Goal: Task Accomplishment & Management: Manage account settings

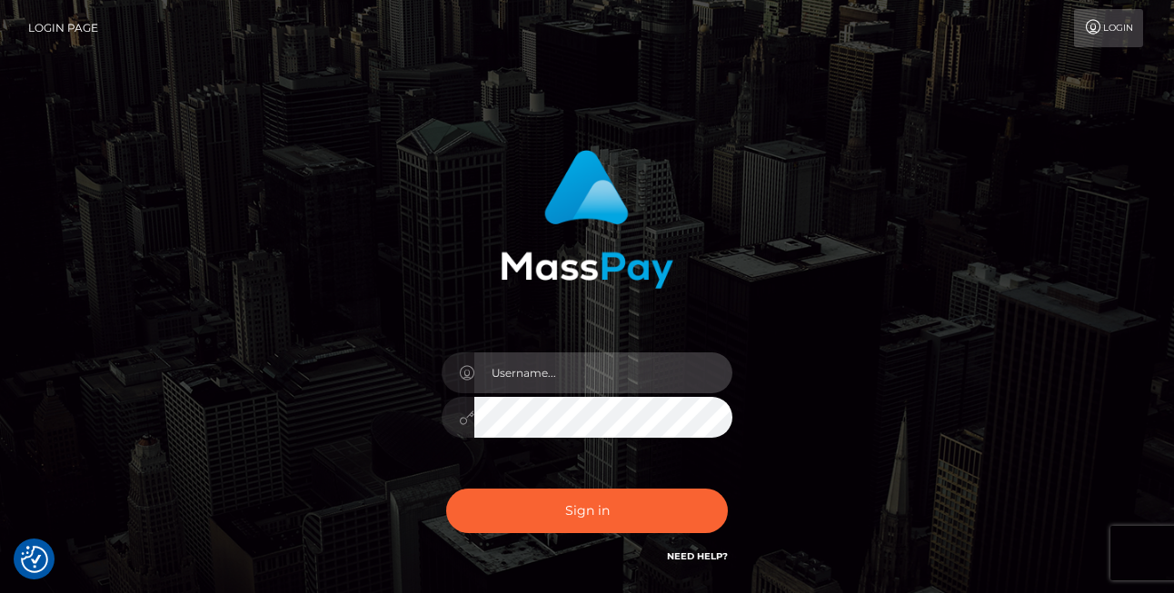
checkbox input "true"
type input "jacka"
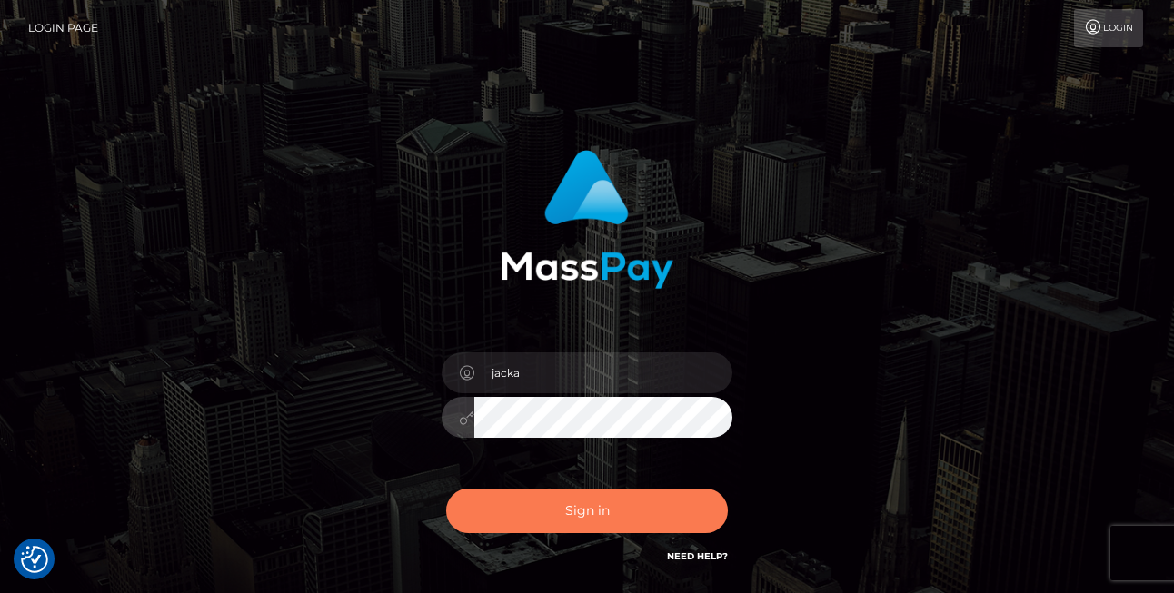
click at [591, 508] on button "Sign in" at bounding box center [587, 511] width 282 height 45
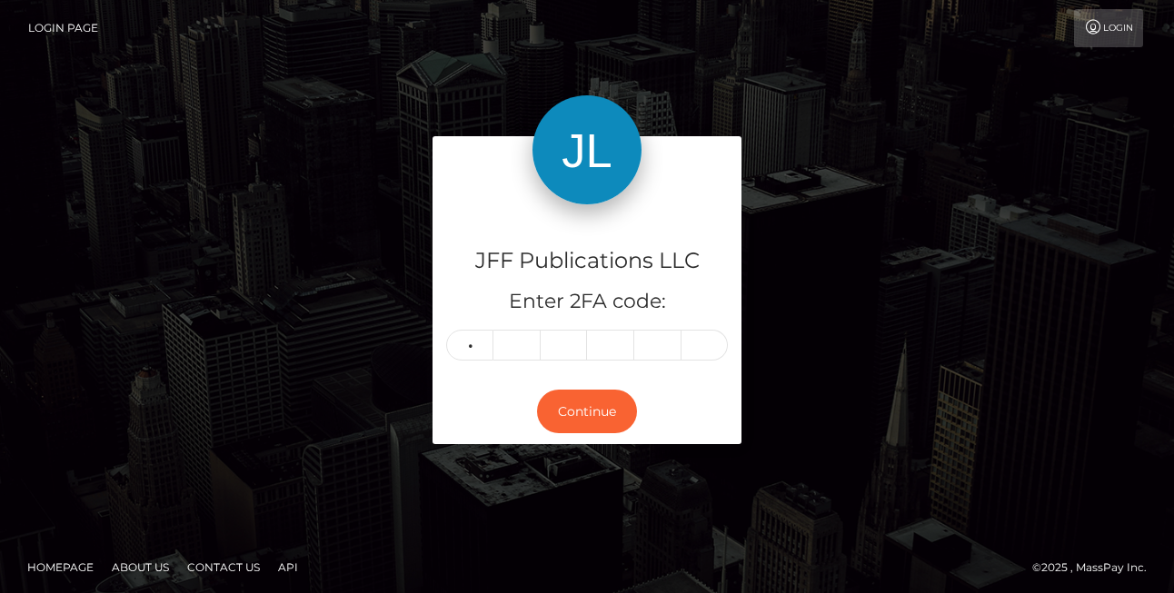
type input "8"
type input "4"
type input "3"
type input "7"
type input "0"
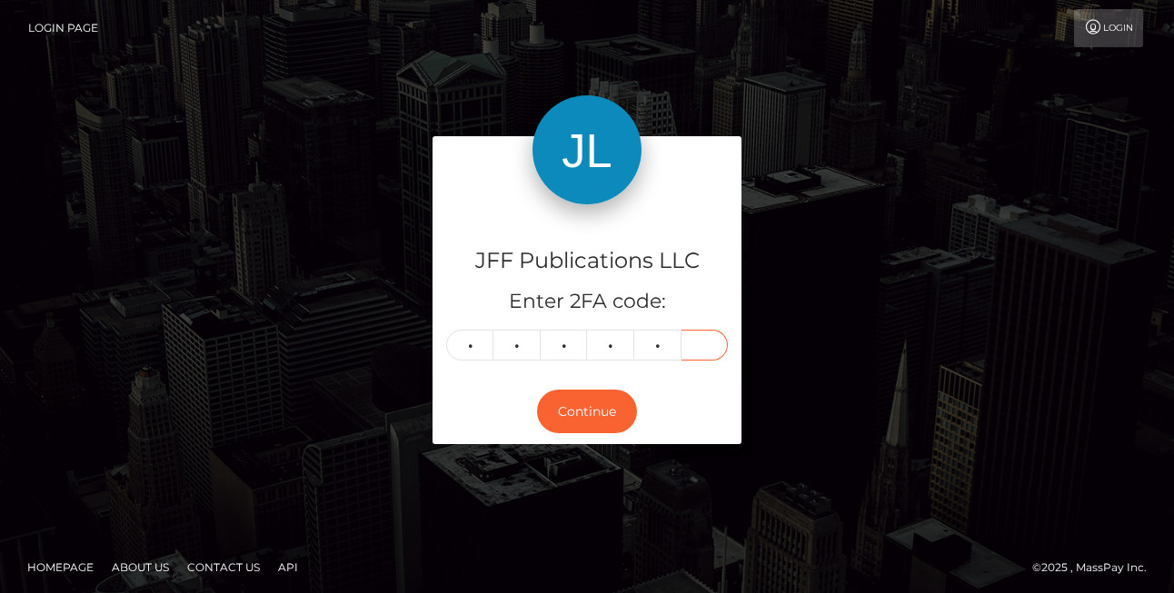
type input "5"
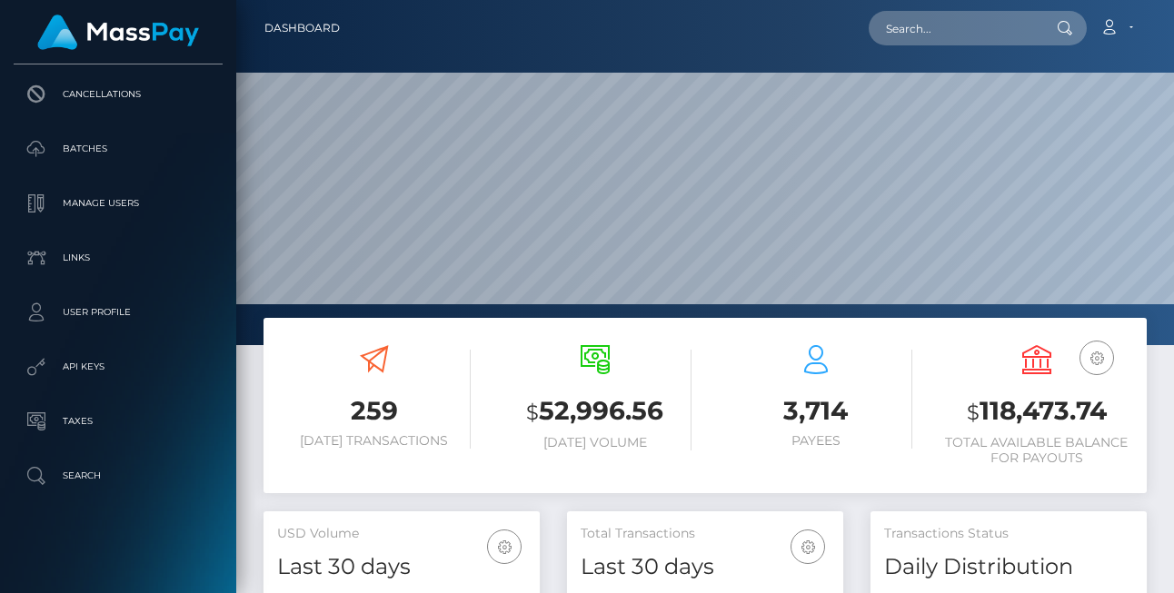
scroll to position [296, 0]
click at [110, 377] on p "API Keys" at bounding box center [118, 366] width 194 height 27
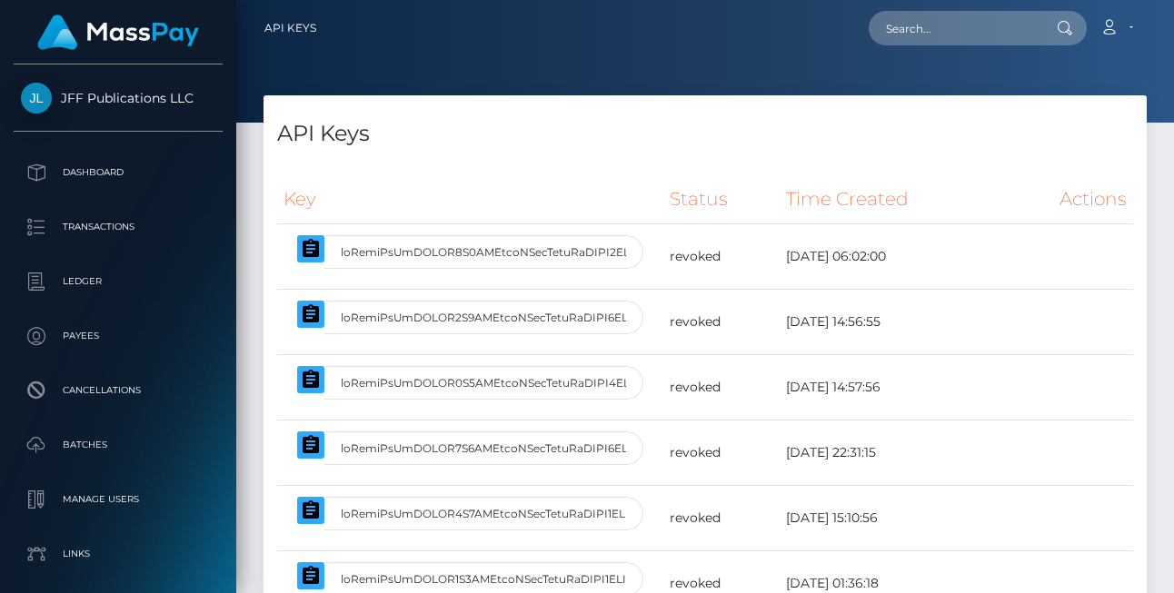
select select
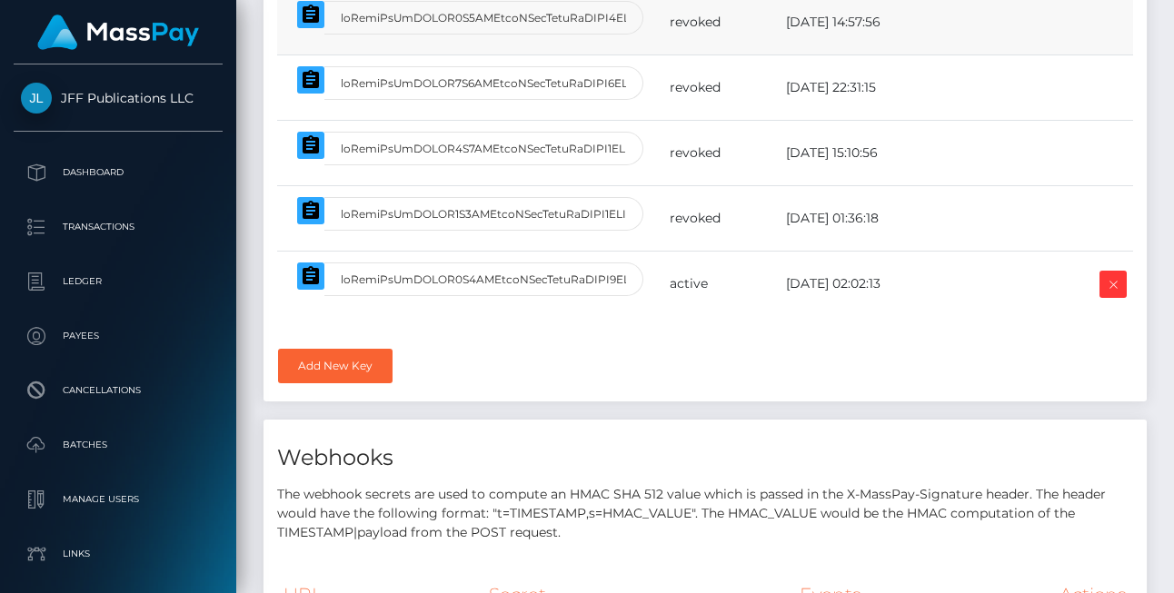
scroll to position [365, 0]
click at [1106, 277] on icon at bounding box center [1113, 284] width 22 height 23
